Goal: Transaction & Acquisition: Purchase product/service

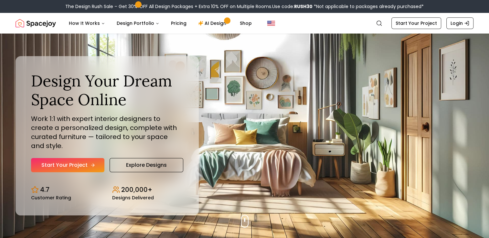
click at [80, 158] on link "Start Your Project" at bounding box center [67, 165] width 73 height 14
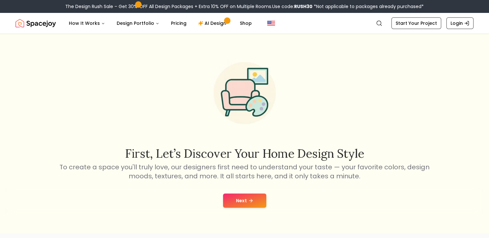
click at [236, 197] on button "Next" at bounding box center [244, 201] width 43 height 14
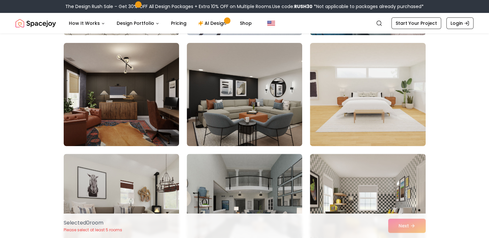
scroll to position [161, 0]
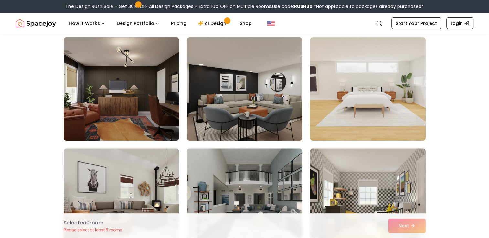
click at [145, 75] on img at bounding box center [121, 89] width 121 height 108
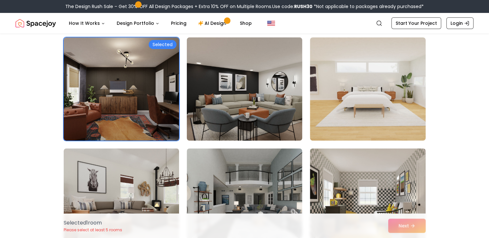
click at [220, 65] on img at bounding box center [244, 89] width 121 height 108
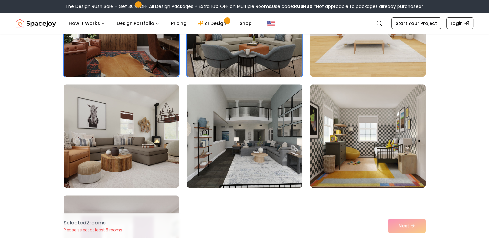
scroll to position [226, 0]
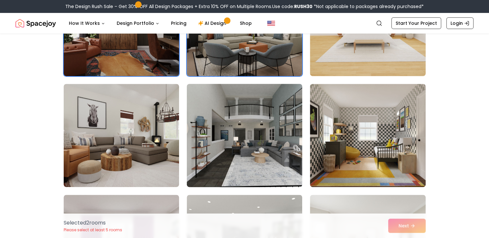
click at [238, 123] on img at bounding box center [244, 135] width 121 height 108
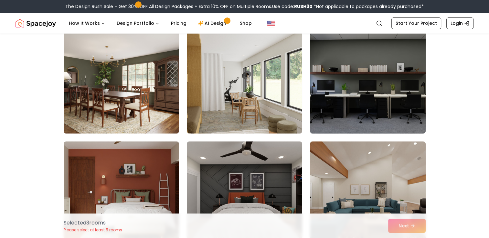
scroll to position [549, 0]
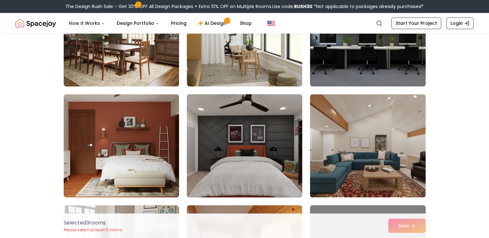
click at [255, 134] on img at bounding box center [244, 146] width 121 height 108
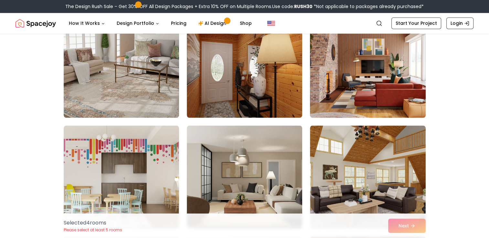
scroll to position [775, 0]
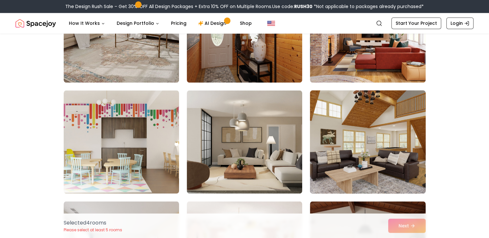
click at [337, 124] on img at bounding box center [367, 142] width 121 height 108
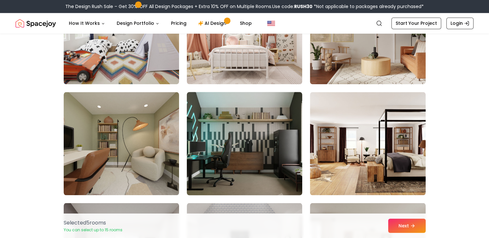
scroll to position [1001, 0]
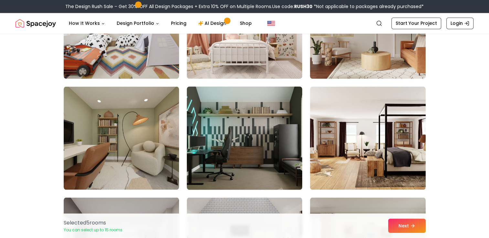
click at [249, 110] on img at bounding box center [244, 138] width 121 height 108
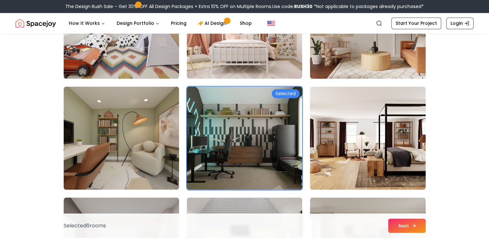
click at [417, 222] on button "Next" at bounding box center [406, 226] width 37 height 14
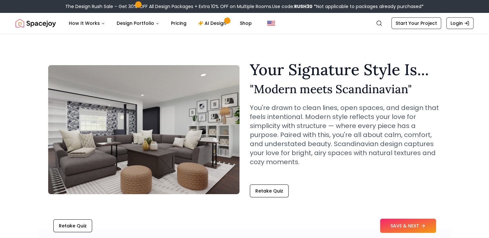
click at [398, 214] on div "Retake Quiz SAVE & NEXT" at bounding box center [244, 226] width 413 height 25
click at [393, 222] on button "SAVE & NEXT" at bounding box center [408, 226] width 56 height 14
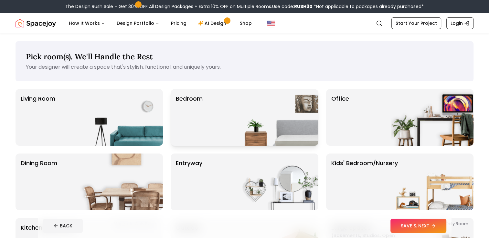
click at [273, 130] on img at bounding box center [276, 117] width 83 height 57
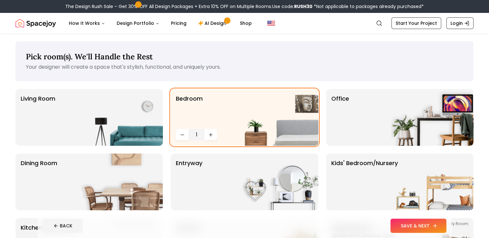
click at [396, 228] on button "SAVE & NEXT" at bounding box center [418, 226] width 56 height 14
